Goal: Information Seeking & Learning: Learn about a topic

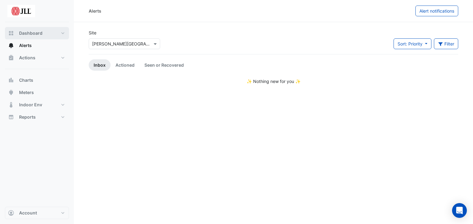
click at [38, 32] on span "Dashboard" at bounding box center [30, 33] width 23 height 6
select select "***"
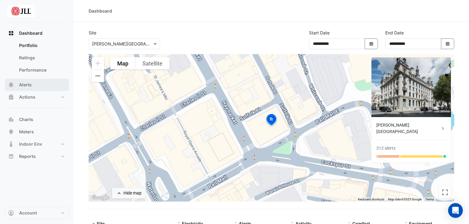
click at [36, 85] on button "Alerts" at bounding box center [37, 85] width 64 height 12
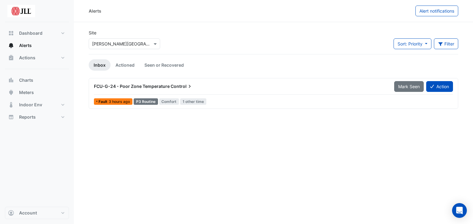
click at [187, 86] on icon at bounding box center [190, 86] width 6 height 6
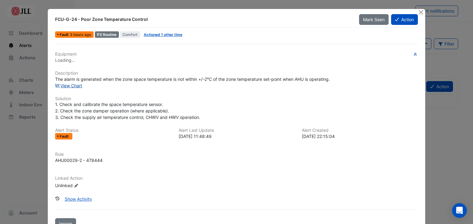
click at [70, 85] on link "View Chart" at bounding box center [68, 85] width 27 height 5
drag, startPoint x: 238, startPoint y: 77, endPoint x: 311, endPoint y: 83, distance: 73.8
click at [311, 83] on div "Equipment FCU-G-24 Description The alarm is generated when the zone space tempe…" at bounding box center [236, 123] width 363 height 143
click at [230, 54] on h6 "Equipment" at bounding box center [236, 54] width 363 height 5
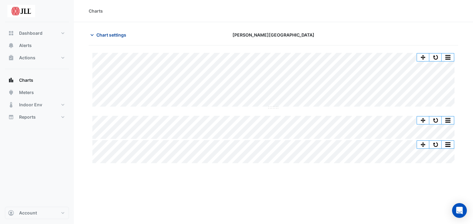
click at [95, 37] on icon "button" at bounding box center [92, 35] width 6 height 6
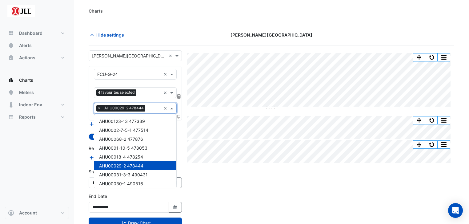
click at [150, 108] on input "text" at bounding box center [154, 109] width 13 height 6
click at [148, 108] on input "***" at bounding box center [154, 109] width 13 height 6
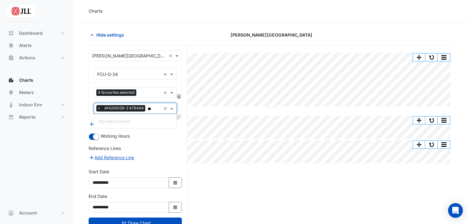
type input "*"
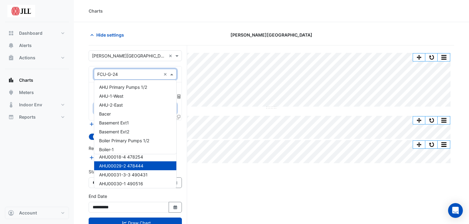
click at [134, 75] on input "text" at bounding box center [129, 74] width 64 height 6
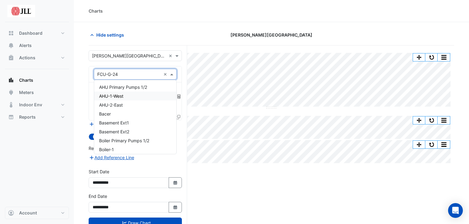
click at [122, 94] on span "AHU-1-West" at bounding box center [111, 96] width 24 height 5
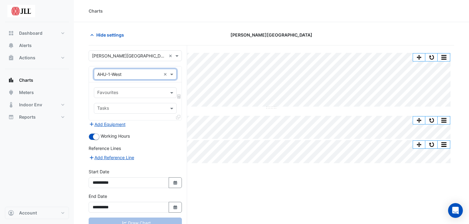
scroll to position [23, 0]
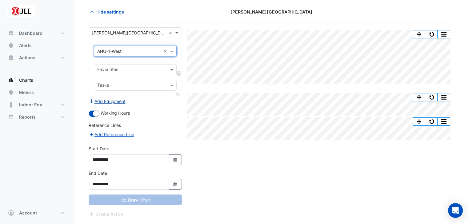
click at [113, 100] on button "Add Equipment" at bounding box center [107, 101] width 37 height 7
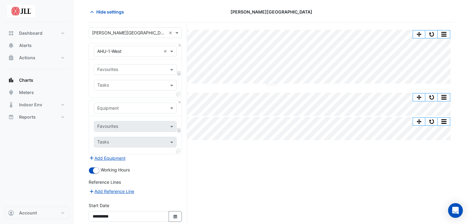
click at [135, 107] on input "text" at bounding box center [129, 108] width 64 height 6
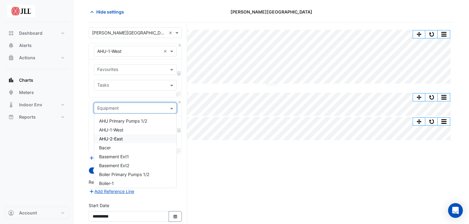
click at [133, 140] on div "AHU-2-East" at bounding box center [135, 139] width 83 height 9
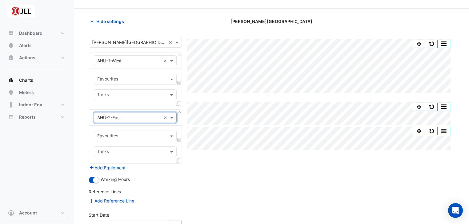
scroll to position [76, 0]
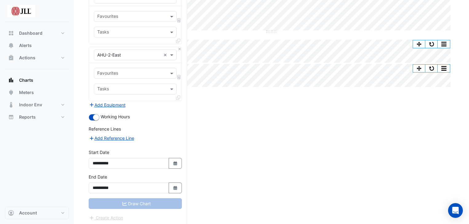
click at [150, 203] on div "Draw Chart" at bounding box center [135, 204] width 93 height 11
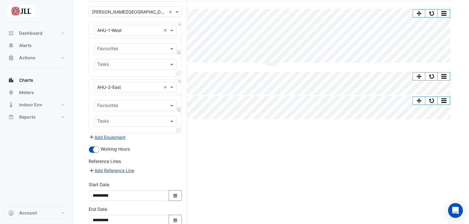
scroll to position [43, 0]
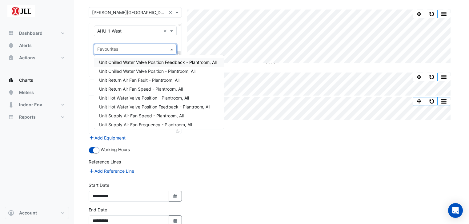
drag, startPoint x: 152, startPoint y: 52, endPoint x: 157, endPoint y: 49, distance: 5.4
click at [157, 49] on input "text" at bounding box center [131, 50] width 69 height 6
click at [174, 62] on span "Unit Chilled Water Valve Position Feedback - Plantroom, All" at bounding box center [158, 62] width 118 height 5
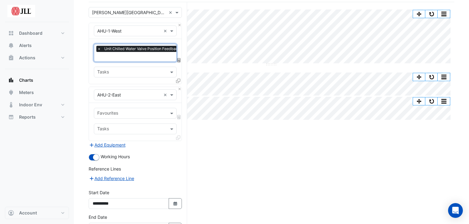
click at [99, 47] on span "×" at bounding box center [99, 49] width 6 height 6
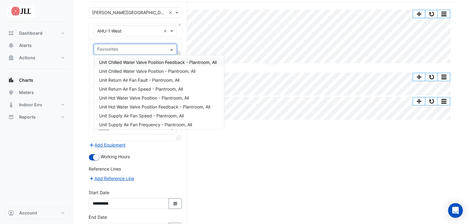
click at [137, 50] on input "text" at bounding box center [131, 50] width 69 height 6
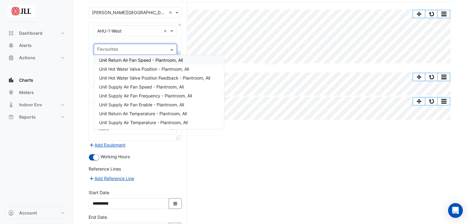
scroll to position [0, 0]
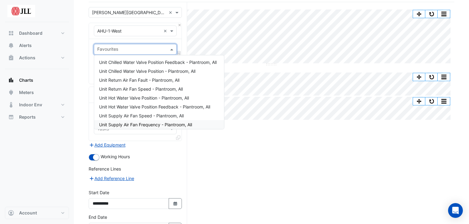
drag, startPoint x: 207, startPoint y: 162, endPoint x: 147, endPoint y: 138, distance: 64.9
click at [147, 138] on div "Favourites Tasks" at bounding box center [135, 122] width 93 height 38
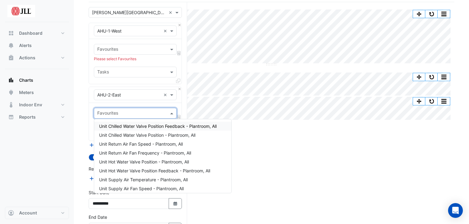
click at [153, 115] on input "text" at bounding box center [131, 114] width 69 height 6
click at [259, 170] on div "Split All Split None Print Save as JPEG Save as PNG Pivot Data Table Export CSV…" at bounding box center [272, 134] width 366 height 264
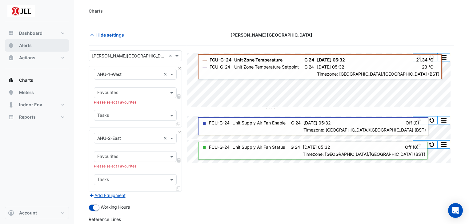
click at [48, 47] on button "Alerts" at bounding box center [37, 45] width 64 height 12
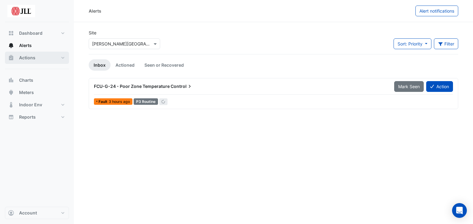
click at [42, 63] on button "Actions" at bounding box center [37, 58] width 64 height 12
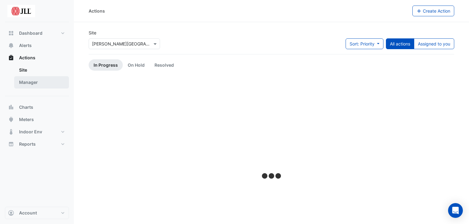
click at [37, 83] on link "Manager" at bounding box center [41, 82] width 55 height 12
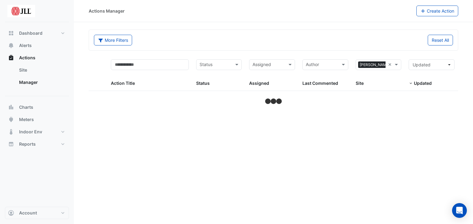
select select "***"
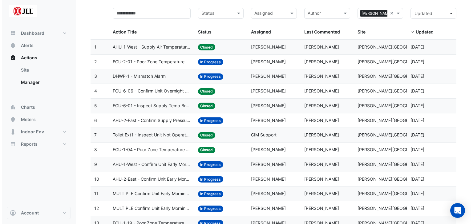
scroll to position [51, 0]
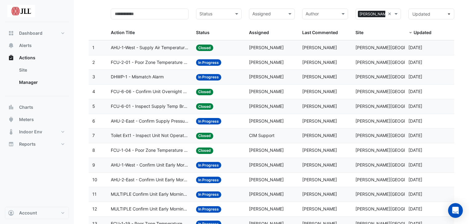
click at [128, 48] on span "AHU-1-West - Supply Air Temperature Poor Control" at bounding box center [150, 47] width 78 height 7
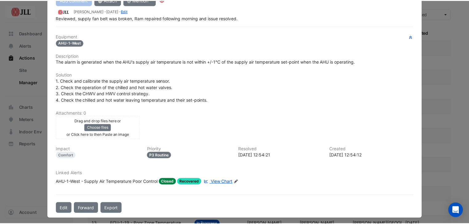
scroll to position [0, 0]
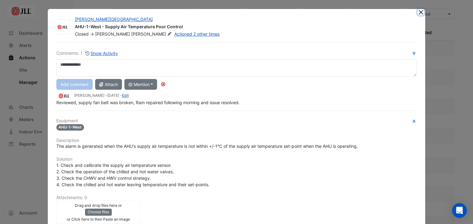
click at [422, 13] on button "Close" at bounding box center [420, 12] width 6 height 6
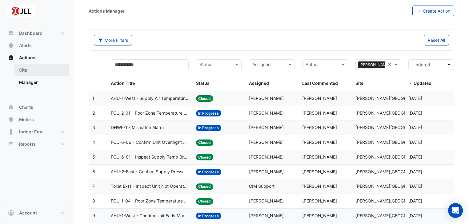
click at [31, 70] on link "Site" at bounding box center [41, 70] width 55 height 12
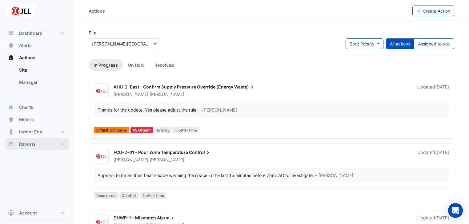
click at [41, 145] on button "Reports" at bounding box center [37, 144] width 64 height 12
select select "***"
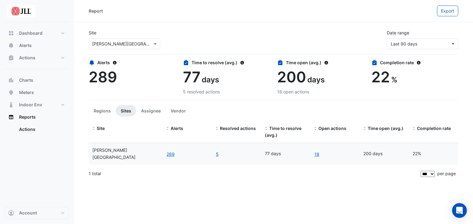
drag, startPoint x: 411, startPoint y: 149, endPoint x: 426, endPoint y: 151, distance: 14.9
click at [426, 151] on datatable-body-cell "22%" at bounding box center [433, 154] width 49 height 22
click at [316, 151] on link "18" at bounding box center [317, 154] width 6 height 7
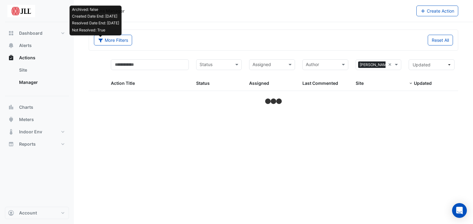
select select "***"
